Goal: Navigation & Orientation: Find specific page/section

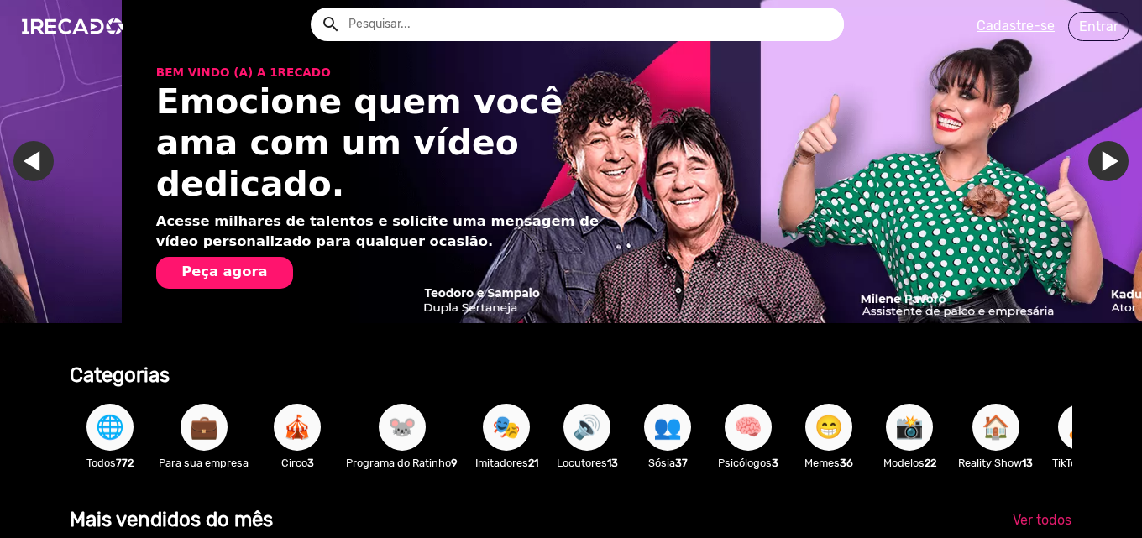
scroll to position [0, 2259]
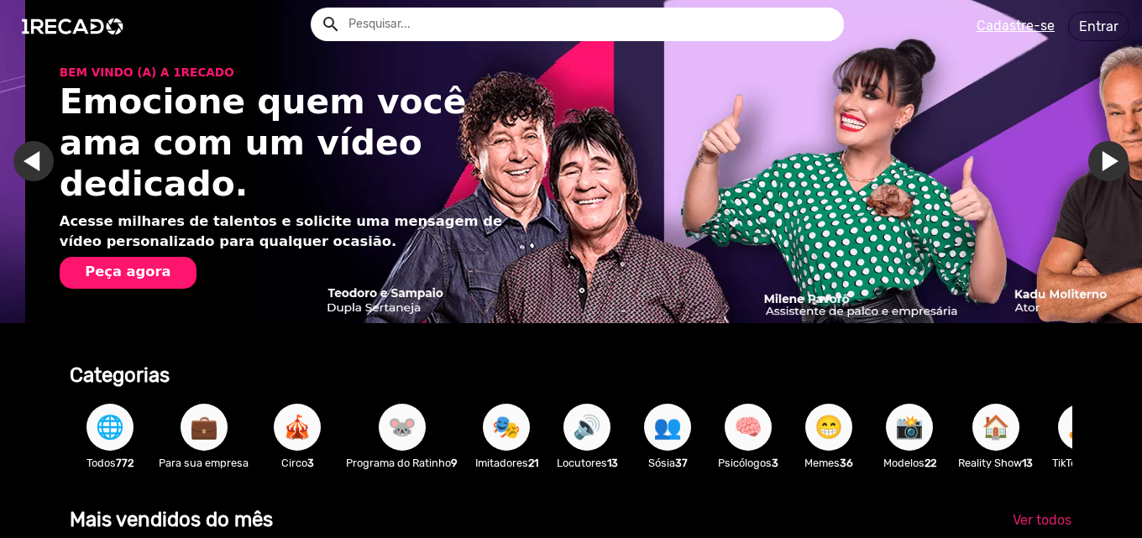
click at [400, 424] on span "🐭" at bounding box center [402, 427] width 29 height 47
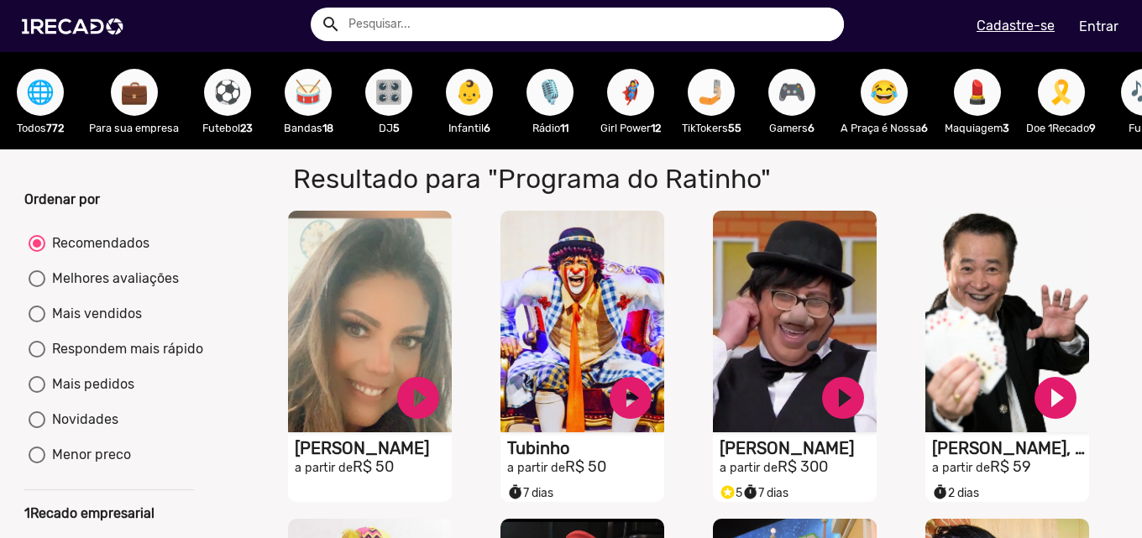
click at [715, 103] on span "🤳🏼" at bounding box center [711, 92] width 29 height 47
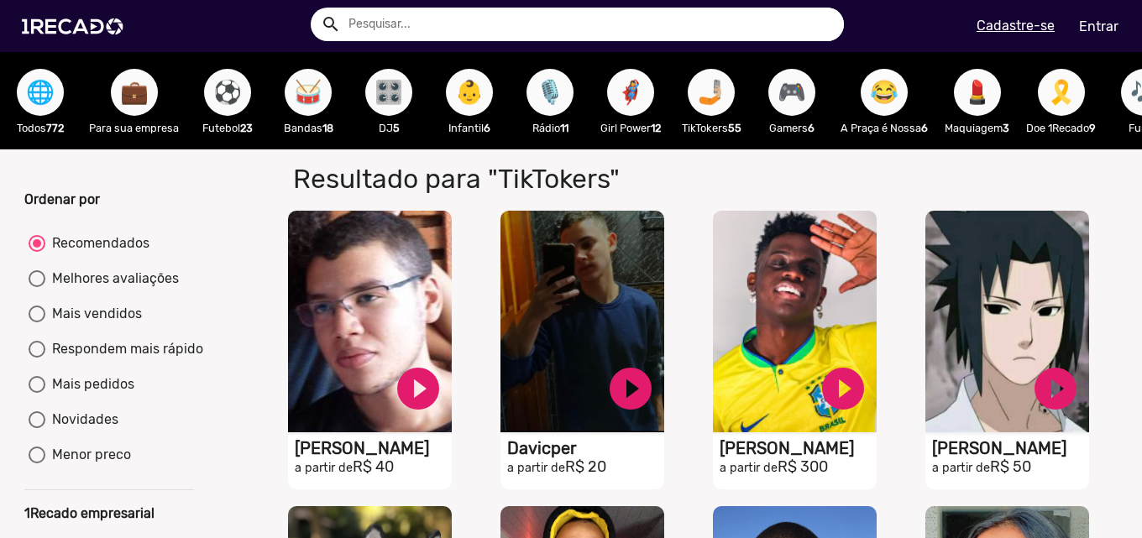
click at [881, 87] on span "😂" at bounding box center [884, 92] width 29 height 47
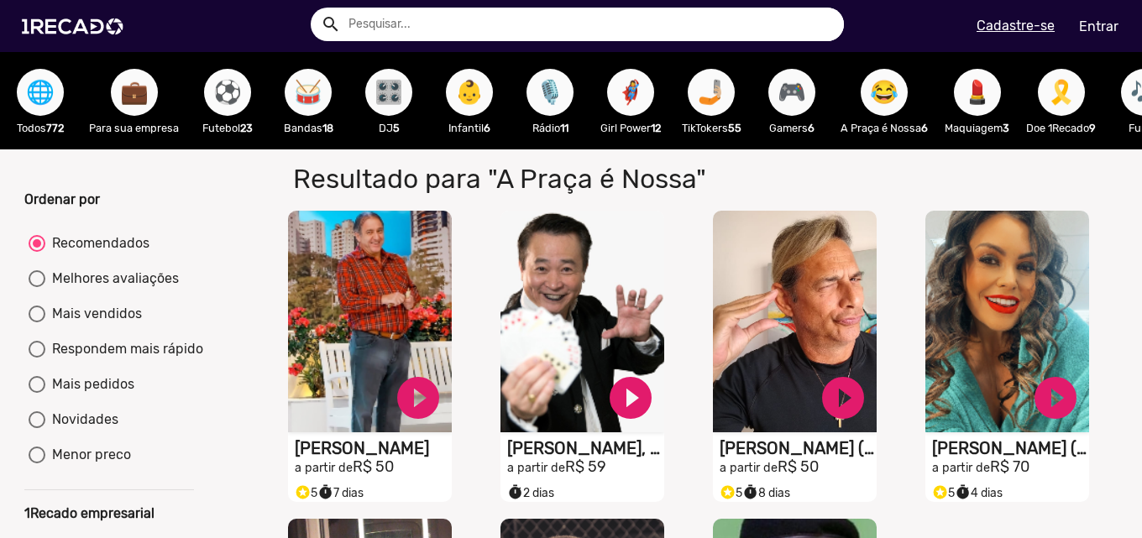
click at [233, 91] on span "⚽" at bounding box center [227, 92] width 29 height 47
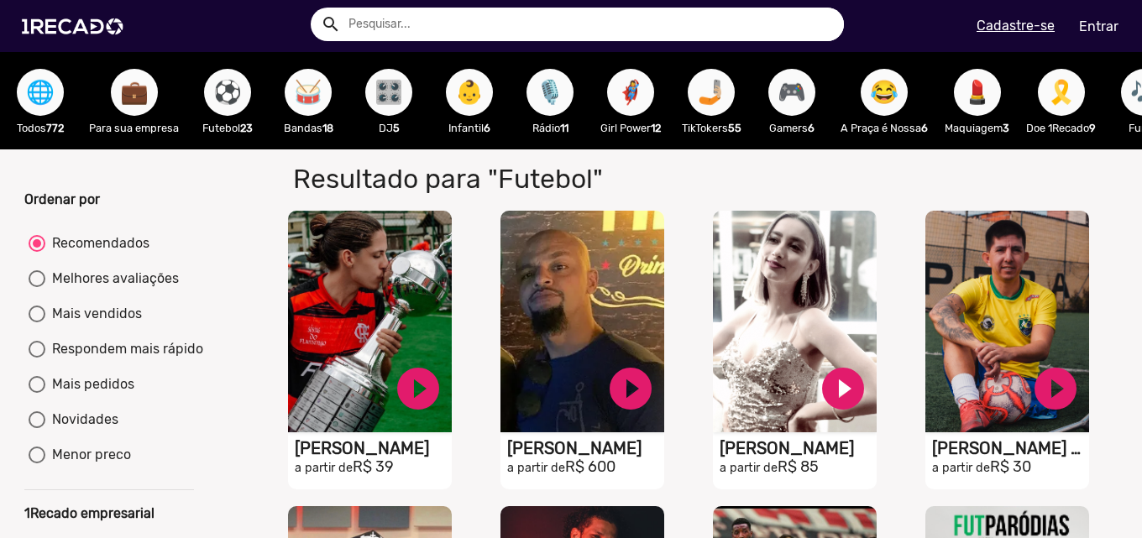
click at [314, 92] on span "🥁" at bounding box center [308, 92] width 29 height 47
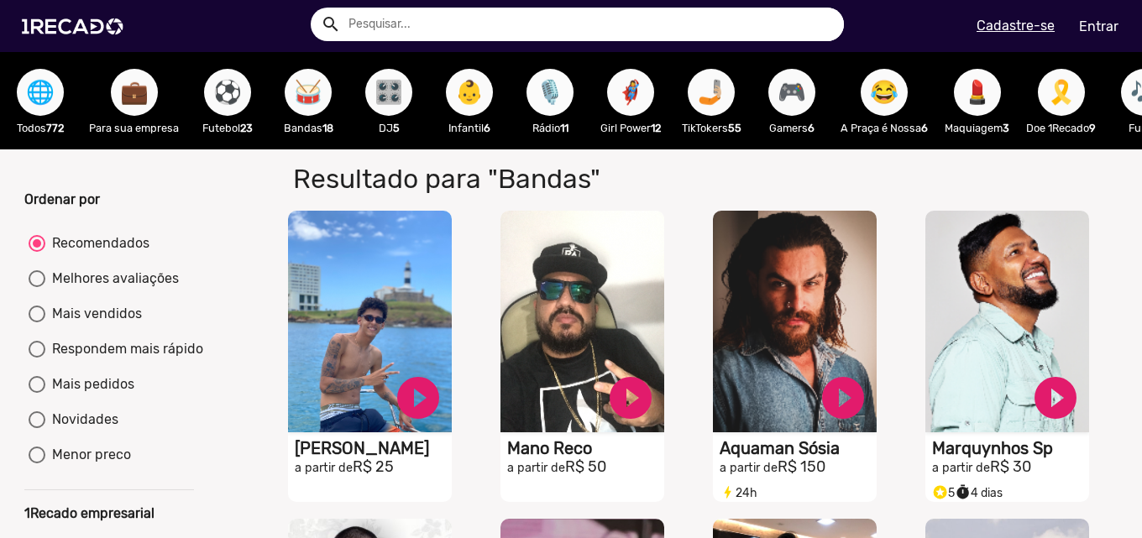
click at [540, 97] on span "🎙️" at bounding box center [550, 92] width 29 height 47
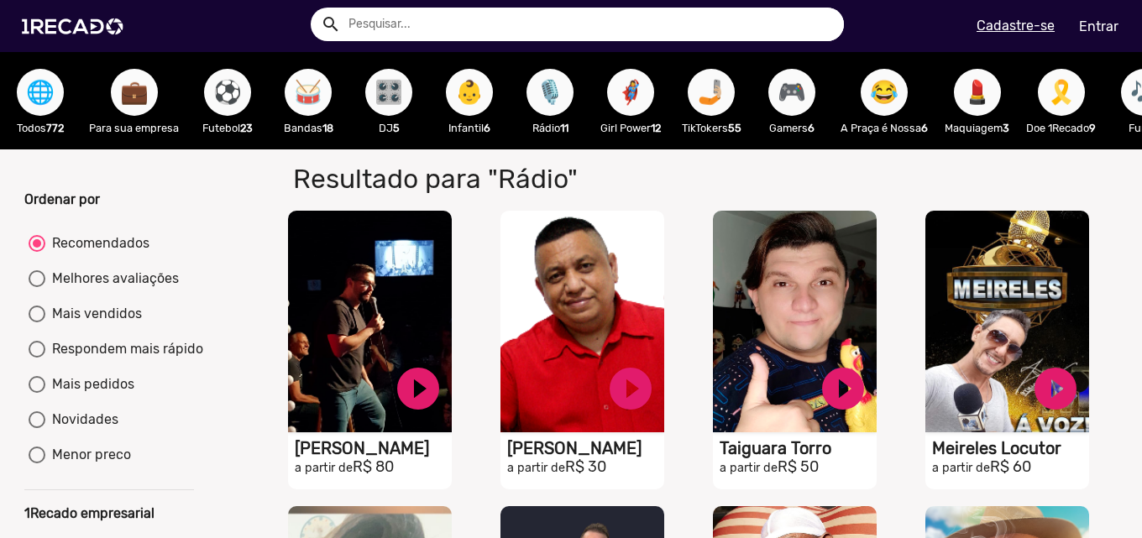
click at [301, 93] on span "🥁" at bounding box center [308, 92] width 29 height 47
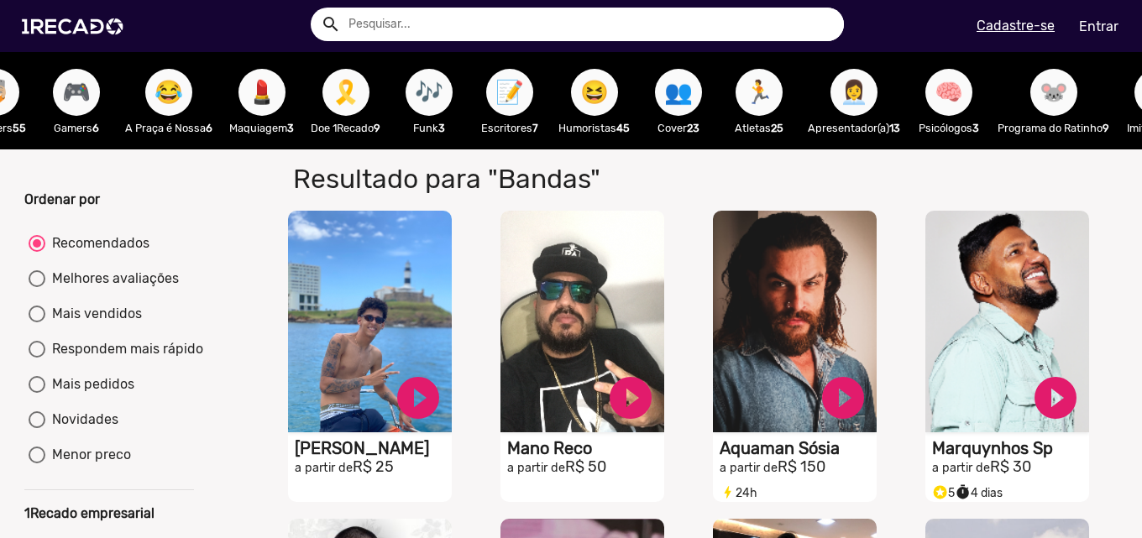
scroll to position [0, 717]
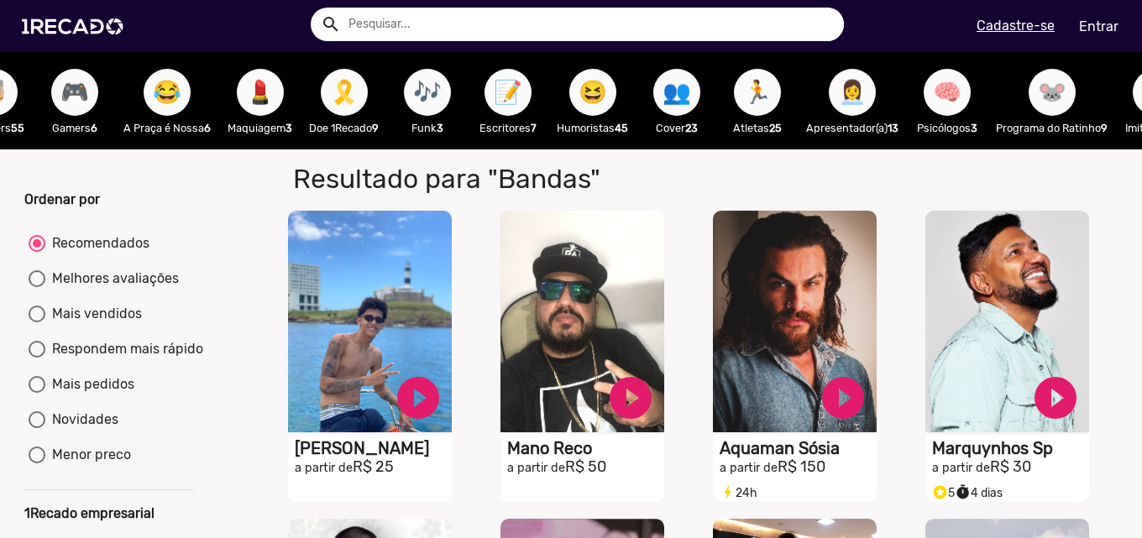
click at [428, 91] on span "🎶" at bounding box center [427, 92] width 29 height 47
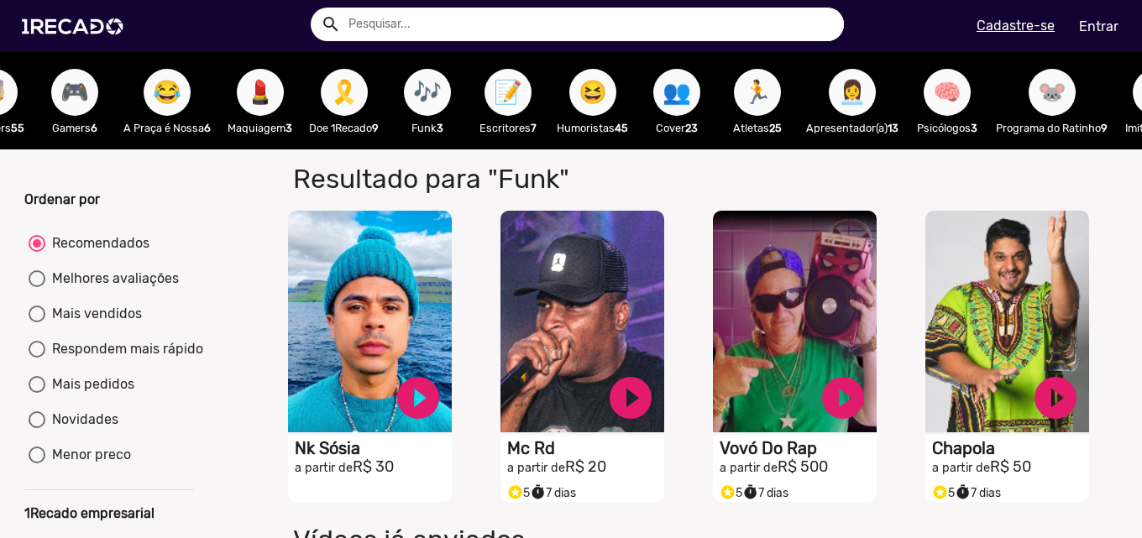
click at [596, 98] on span "😆" at bounding box center [593, 92] width 29 height 47
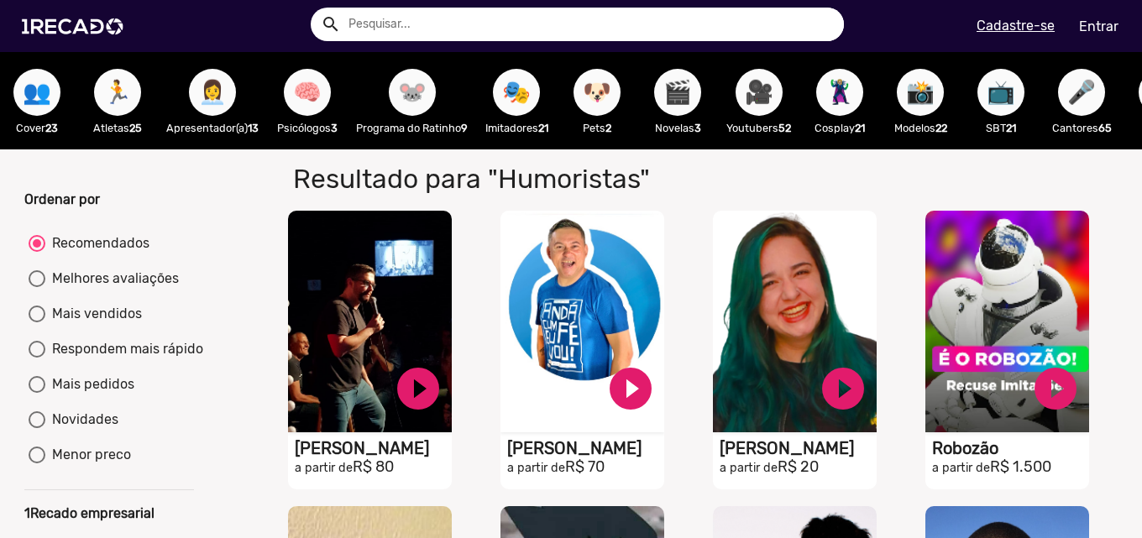
scroll to position [0, 1361]
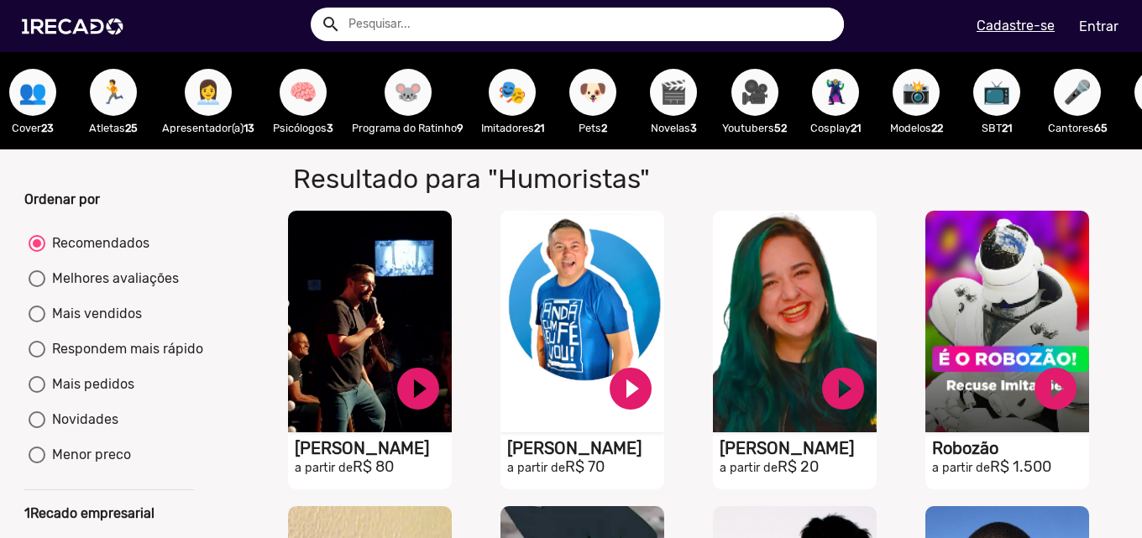
click at [678, 81] on span "🎬" at bounding box center [673, 92] width 29 height 47
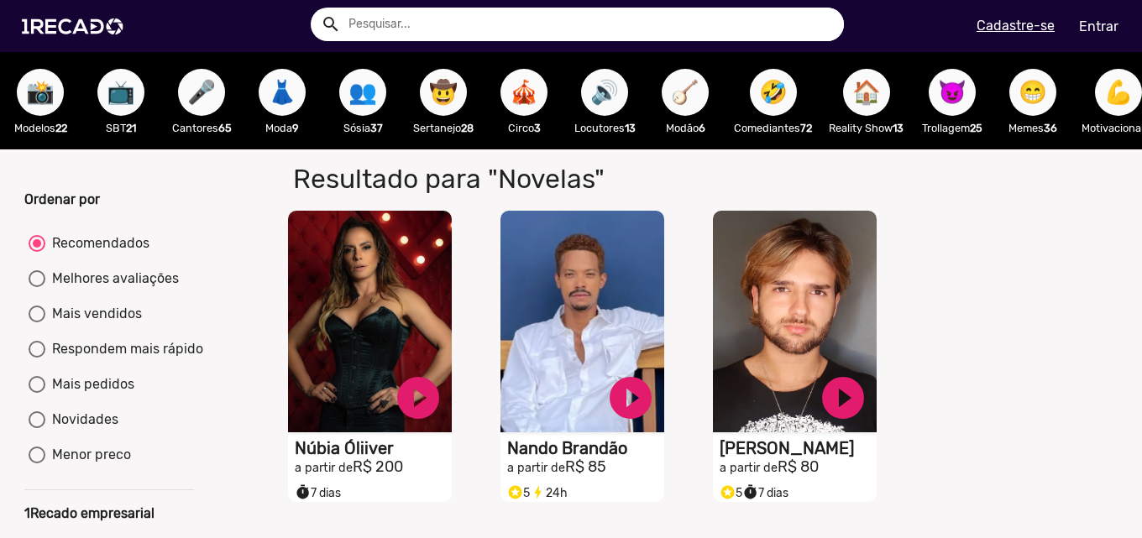
scroll to position [0, 2296]
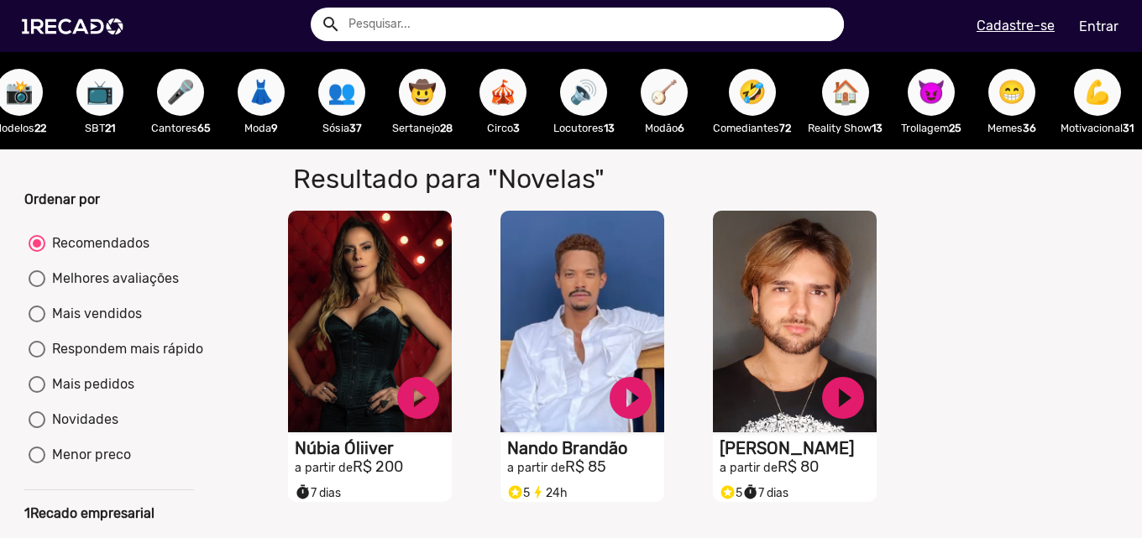
click at [917, 88] on span "😈" at bounding box center [931, 92] width 29 height 47
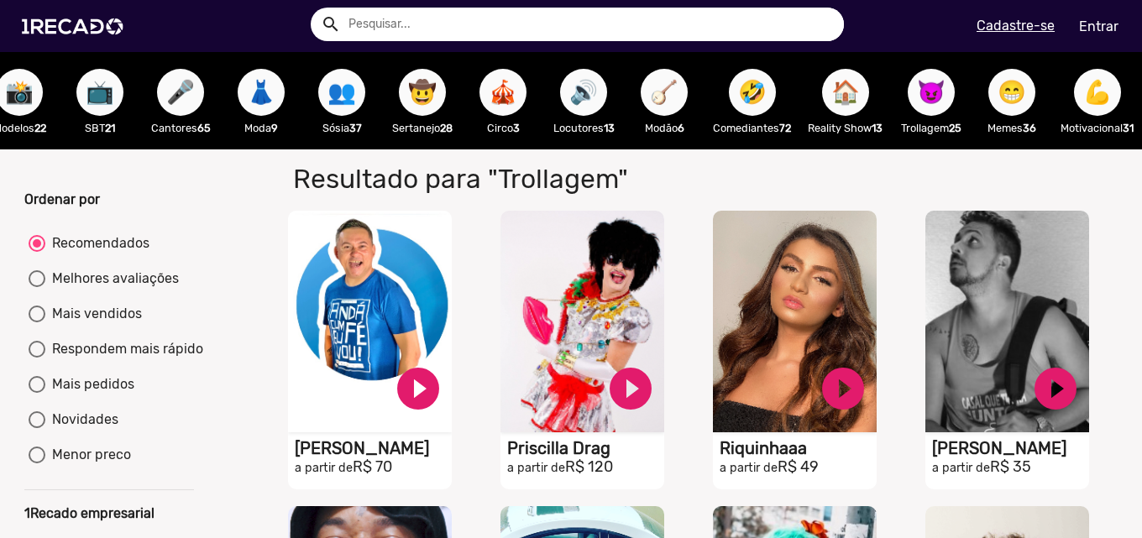
click at [1090, 92] on span "💪" at bounding box center [1097, 92] width 29 height 47
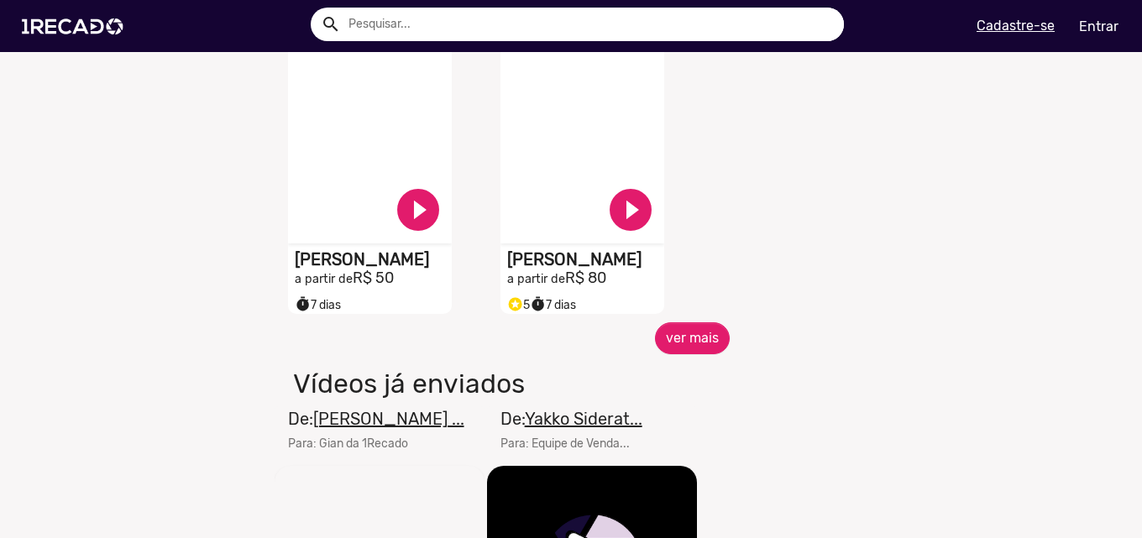
scroll to position [840, 0]
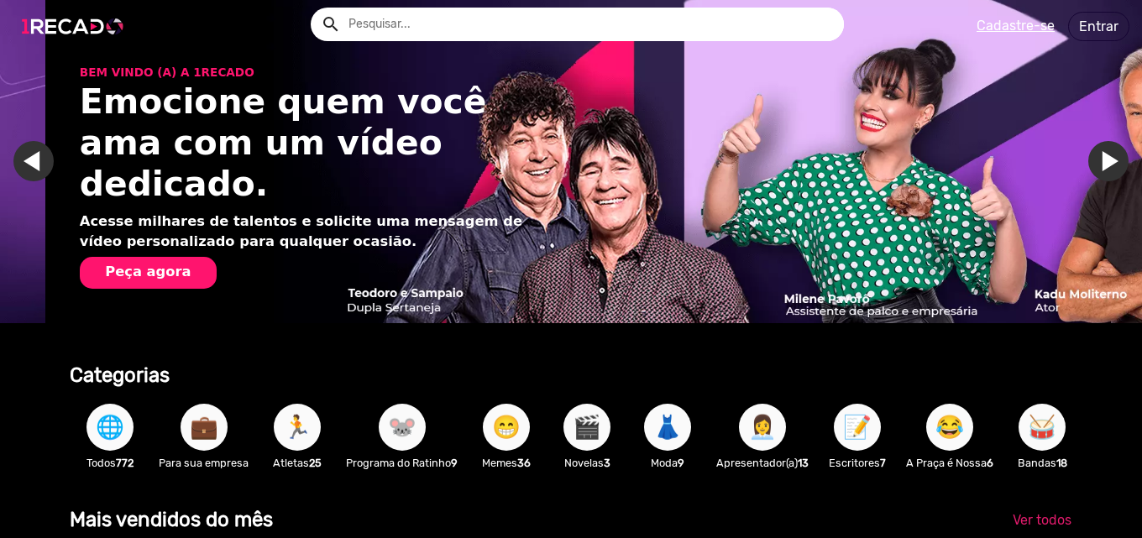
scroll to position [0, 2259]
